Goal: Information Seeking & Learning: Learn about a topic

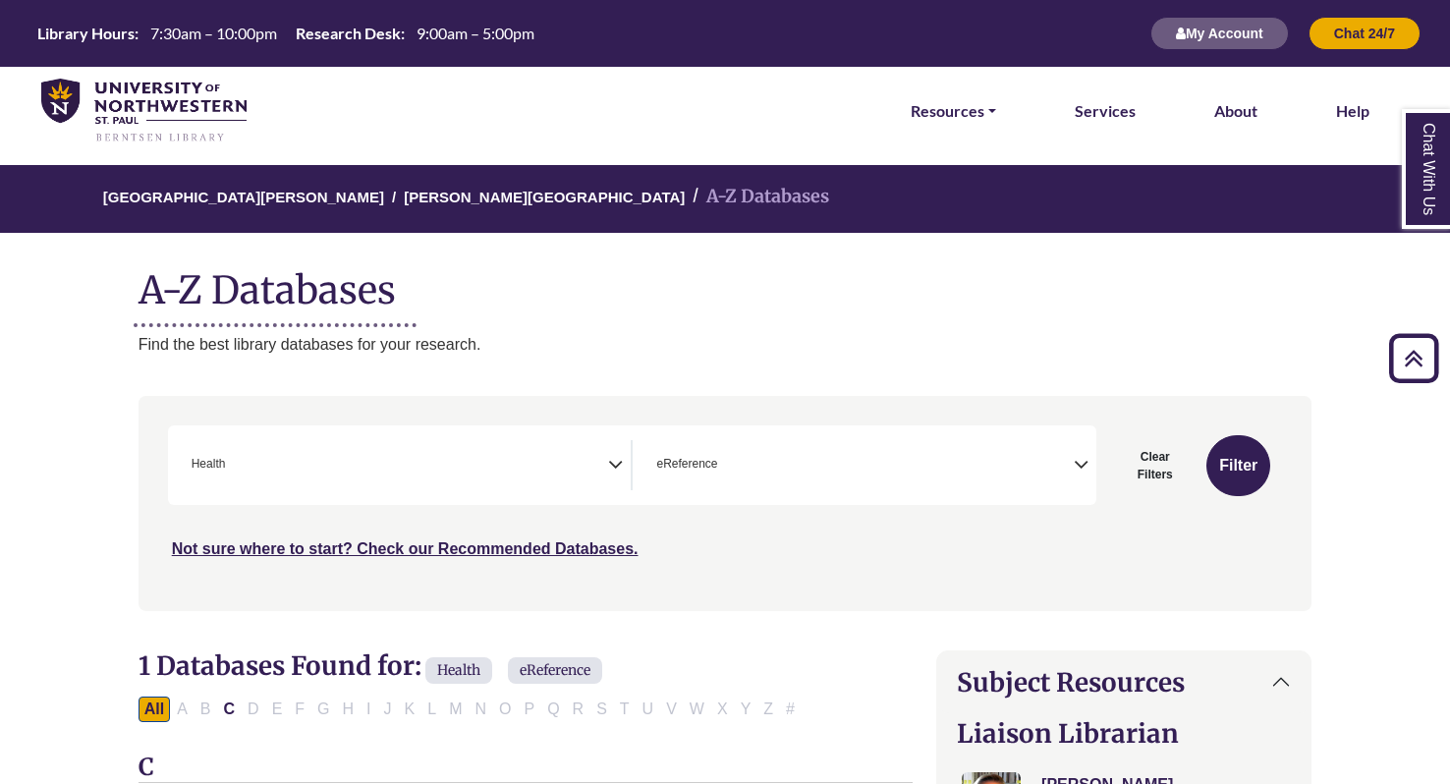
select select "*****"
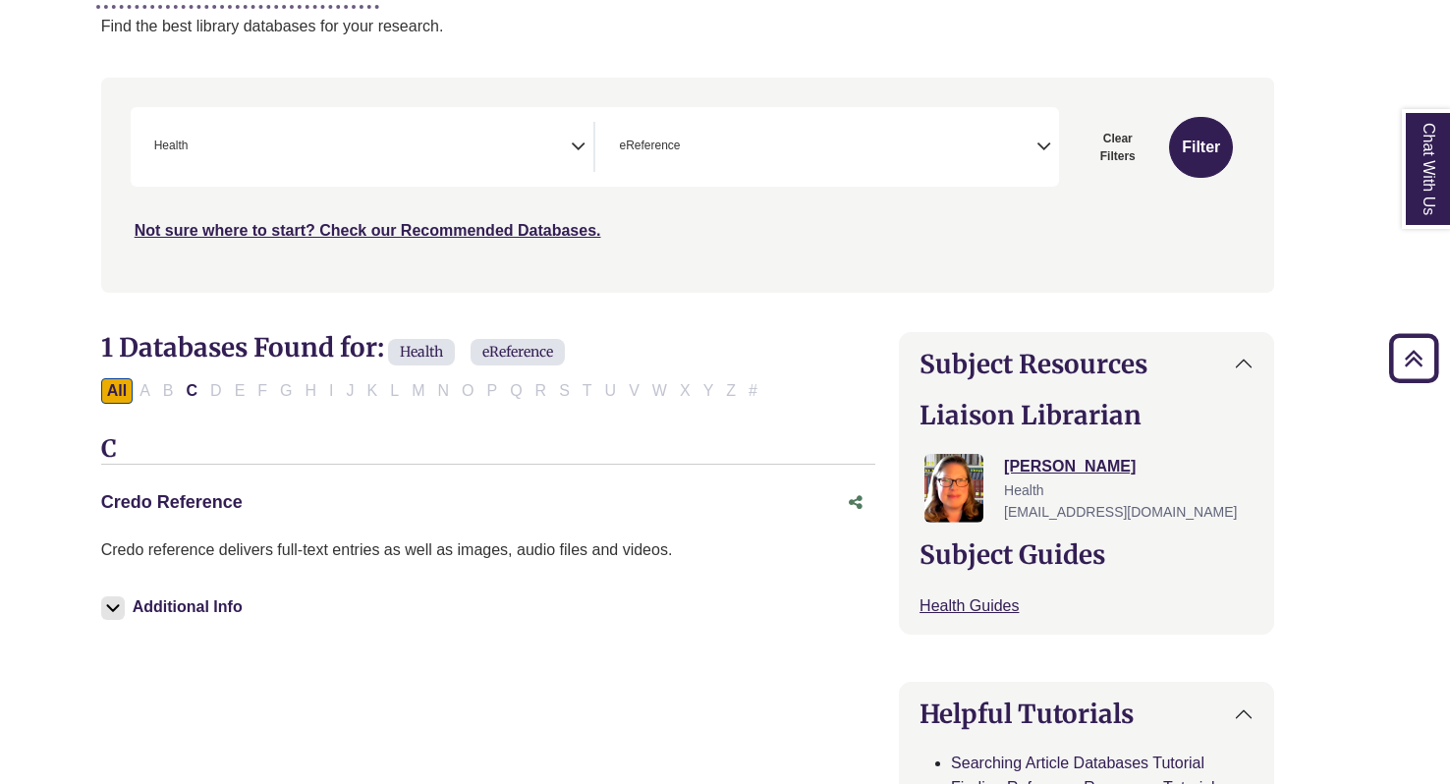
scroll to position [0, 37]
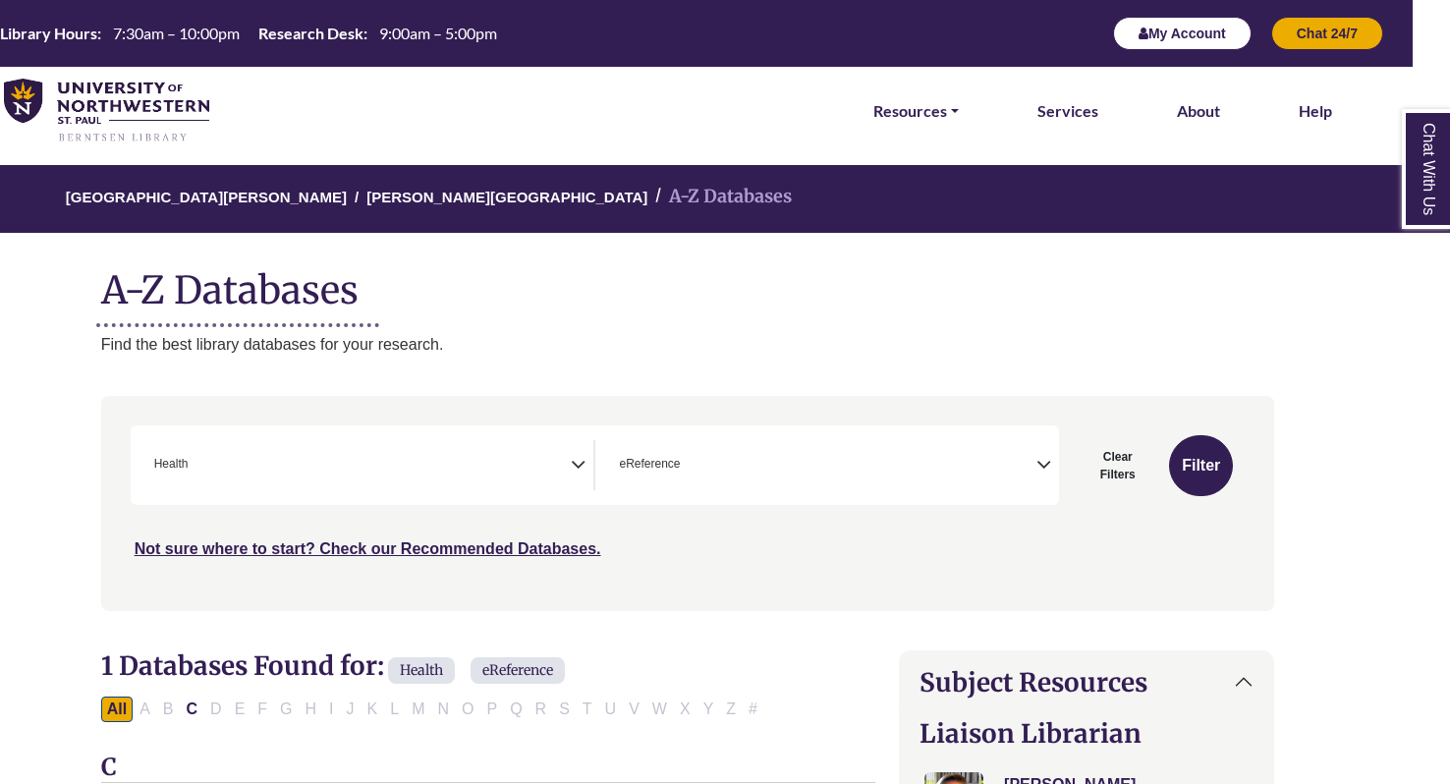
click at [1198, 28] on button "My Account" at bounding box center [1182, 33] width 138 height 33
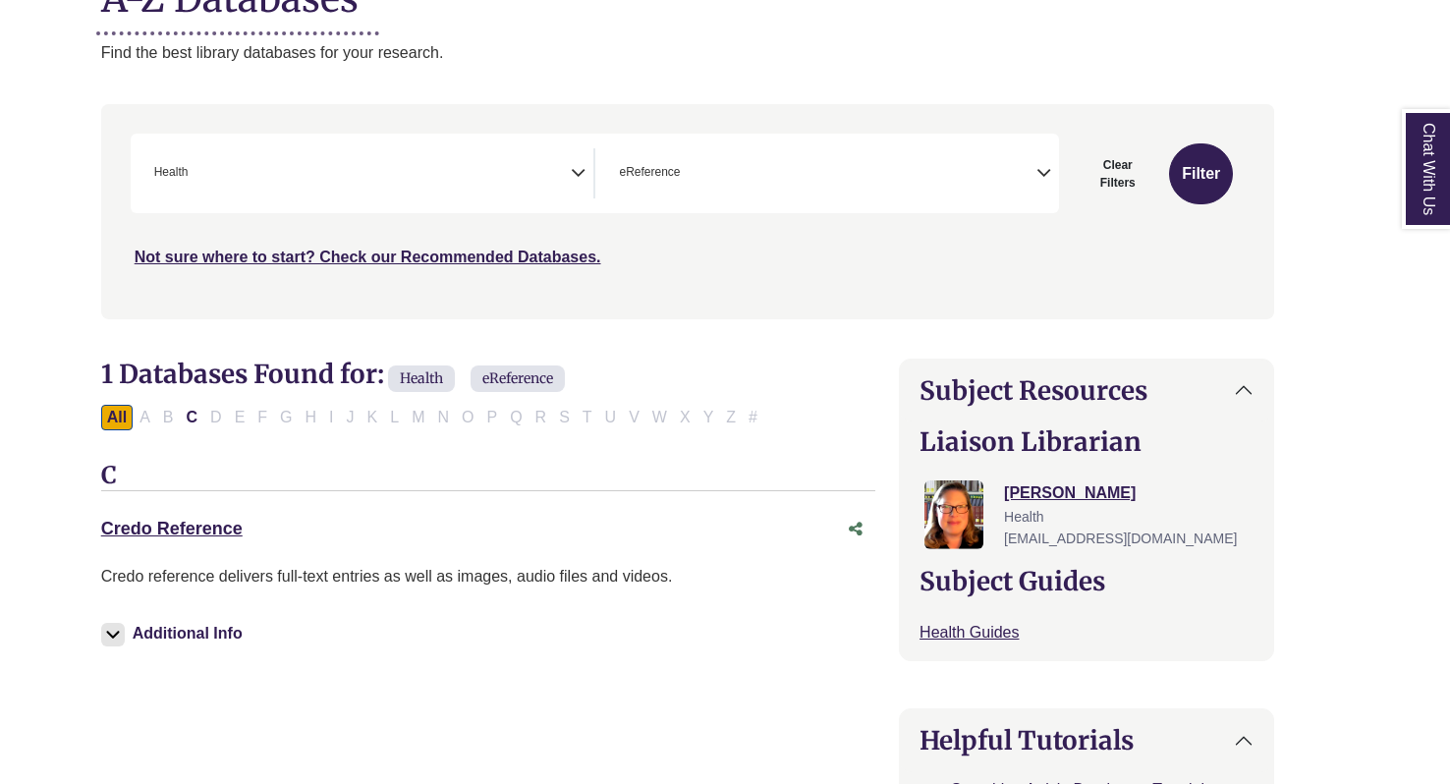
scroll to position [304, 37]
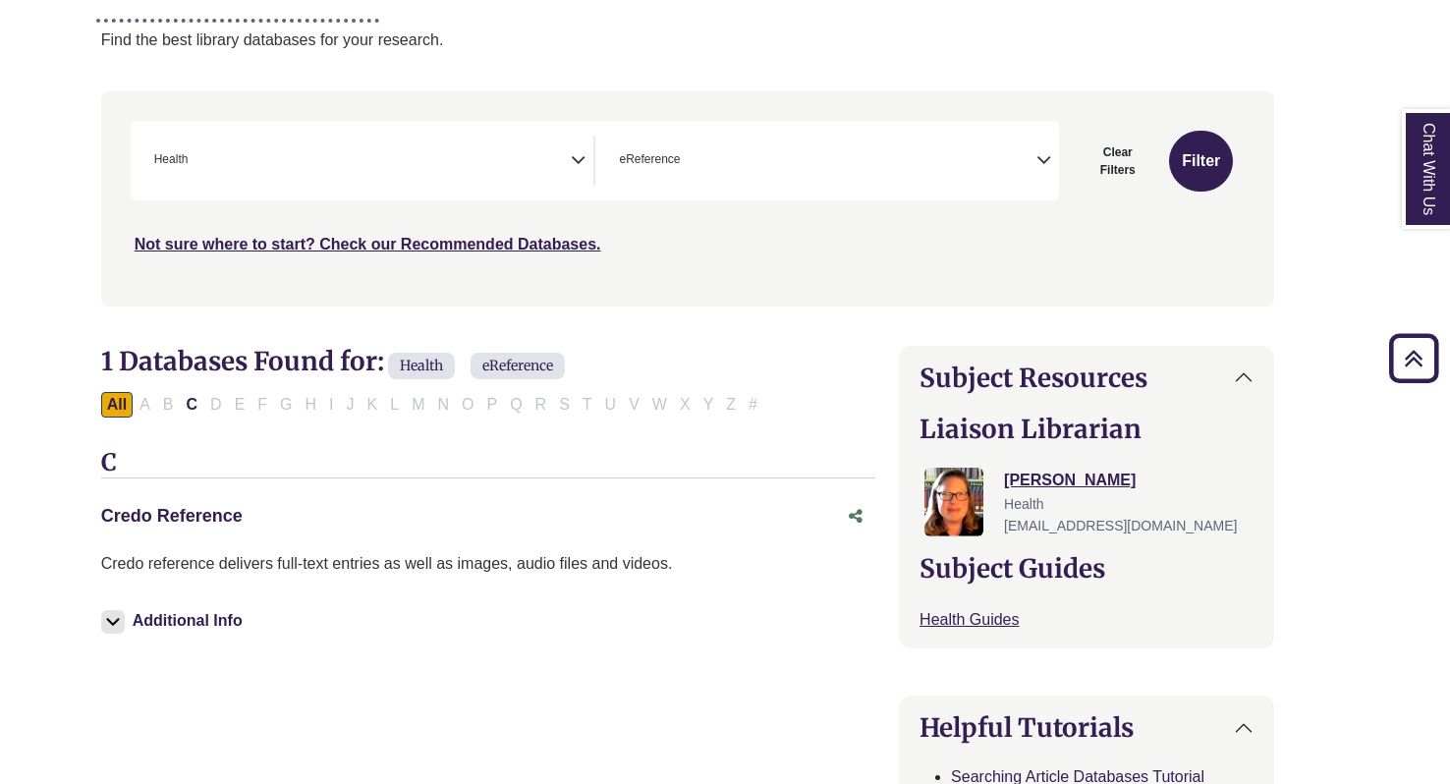
click at [168, 511] on link "Credo Reference This link opens in a new window" at bounding box center [171, 516] width 141 height 20
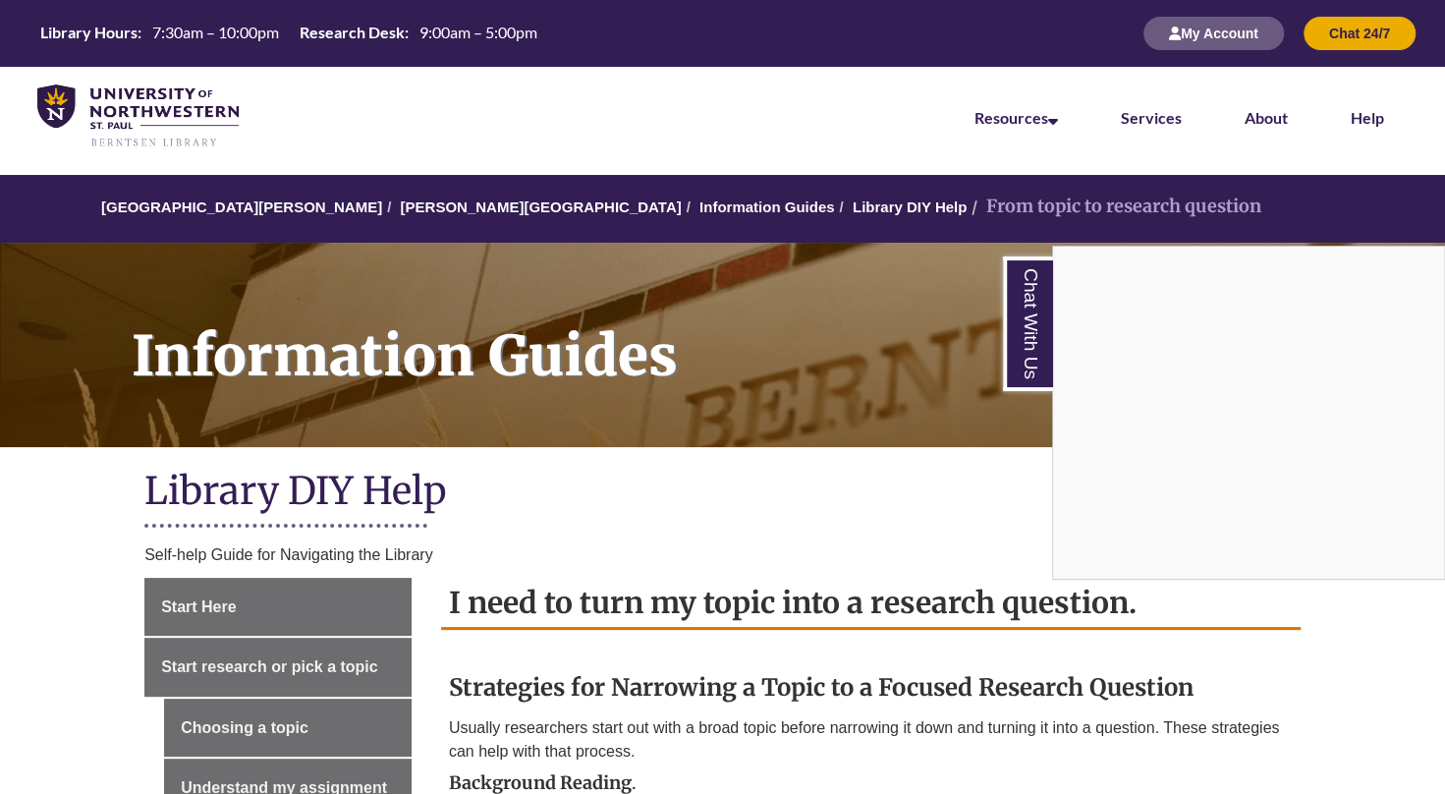
click at [1215, 39] on div "Chat With Us" at bounding box center [722, 397] width 1445 height 794
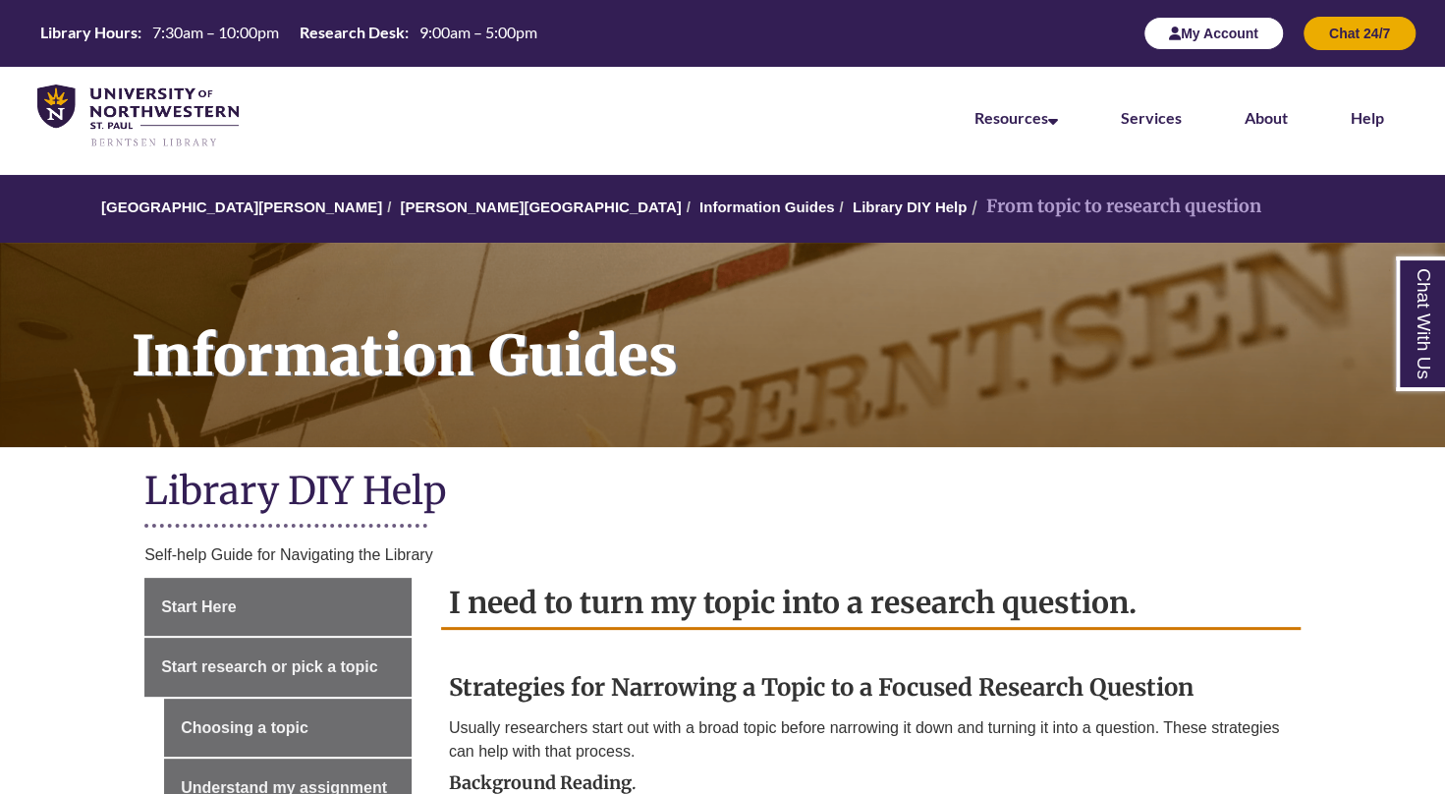
click at [1225, 34] on button "My Account" at bounding box center [1213, 33] width 140 height 33
